Goal: Transaction & Acquisition: Purchase product/service

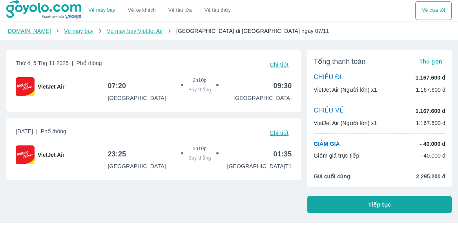
scroll to position [78, 0]
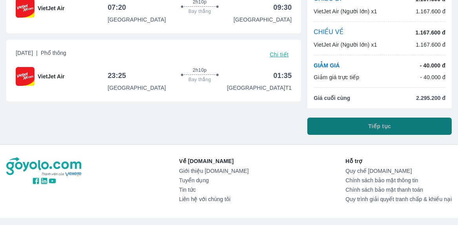
click at [382, 124] on span "Tiếp tục" at bounding box center [379, 126] width 23 height 8
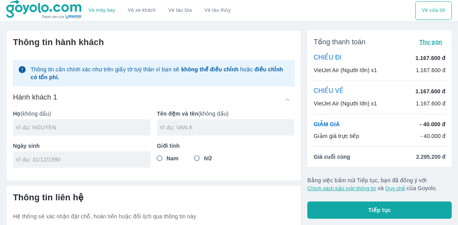
click at [63, 130] on input "text" at bounding box center [83, 128] width 135 height 8
type input "VU"
click at [215, 132] on div at bounding box center [226, 127] width 138 height 16
type input "TRAN DUC PHU"
click at [115, 157] on input "tel" at bounding box center [79, 160] width 127 height 8
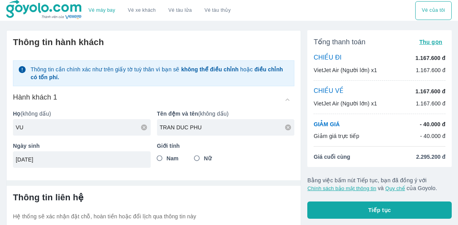
type input "[DATE]"
click at [159, 156] on input "Nam" at bounding box center [160, 158] width 14 height 14
radio input "true"
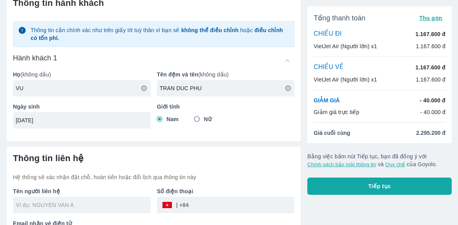
scroll to position [67, 0]
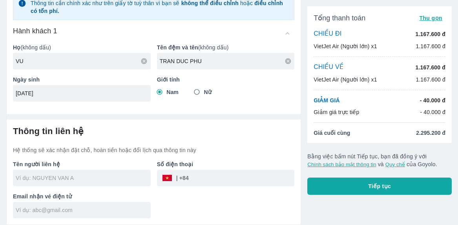
click at [81, 175] on input "text" at bounding box center [83, 178] width 135 height 8
type input "VU TRAN DUC PHU"
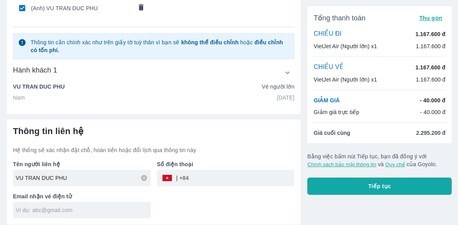
click at [204, 178] on input "tel" at bounding box center [241, 178] width 105 height 19
type input "0379529870"
click at [50, 211] on input "text" at bounding box center [83, 210] width 135 height 8
type input "p"
type input "[EMAIL_ADDRESS][DOMAIN_NAME]"
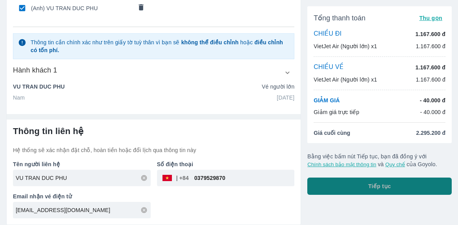
click at [381, 180] on button "Tiếp tục" at bounding box center [379, 186] width 144 height 17
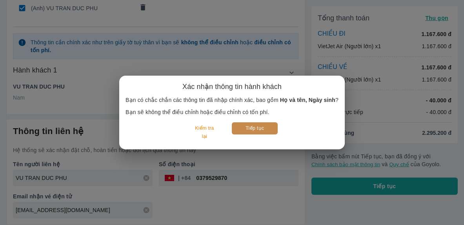
click at [253, 127] on button "Tiếp tục" at bounding box center [255, 128] width 46 height 12
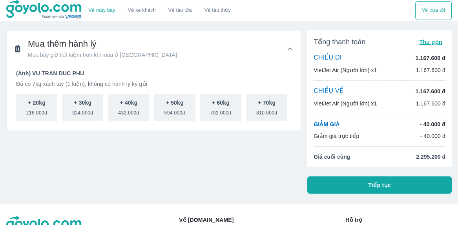
click at [377, 182] on span "Tiếp tục" at bounding box center [379, 185] width 23 height 8
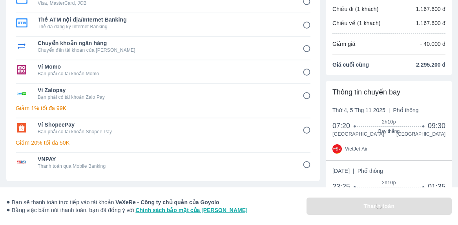
scroll to position [39, 0]
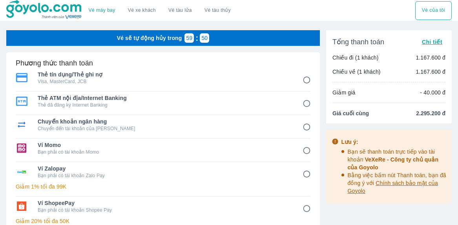
scroll to position [78, 0]
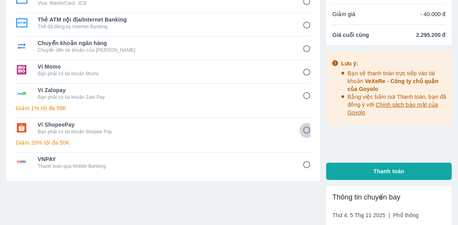
click at [306, 132] on input "6" at bounding box center [306, 130] width 15 height 15
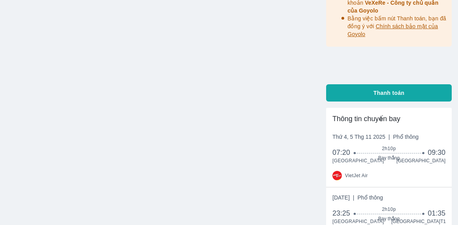
scroll to position [196, 0]
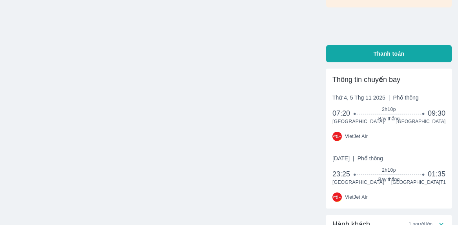
click at [372, 56] on button "Thanh toán" at bounding box center [388, 53] width 125 height 17
radio input "true"
